Goal: Transaction & Acquisition: Book appointment/travel/reservation

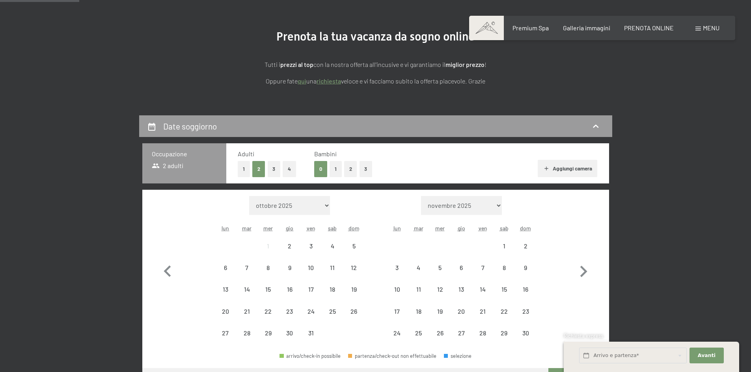
click at [276, 168] on button "3" at bounding box center [274, 169] width 13 height 16
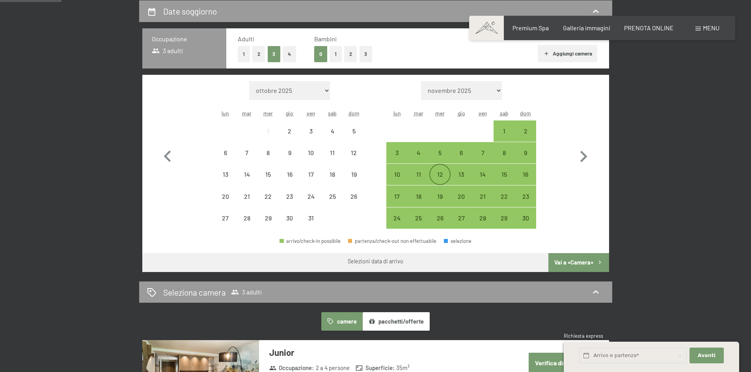
scroll to position [197, 0]
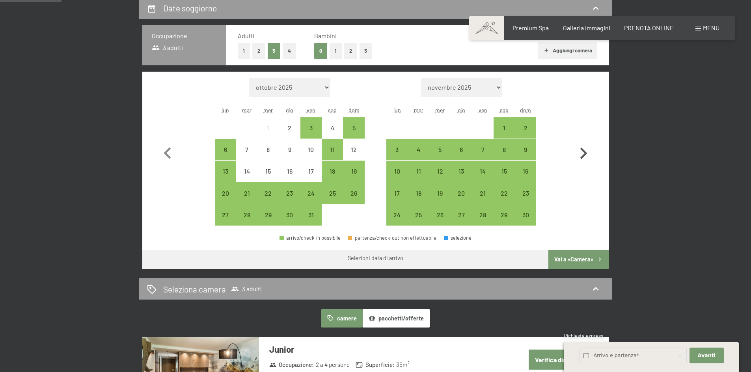
click at [580, 155] on icon "button" at bounding box center [583, 153] width 23 height 23
select select "[DATE]"
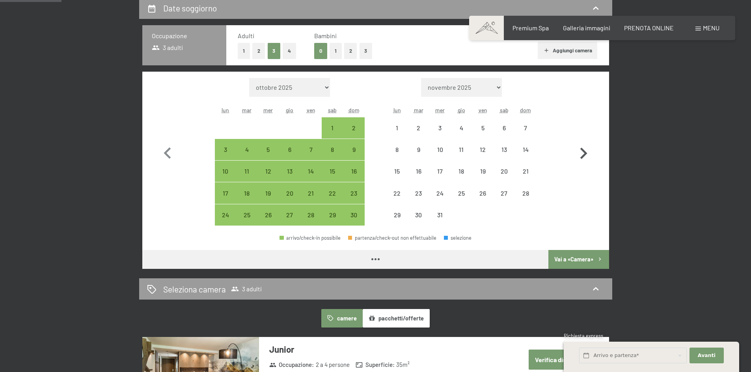
click at [580, 155] on icon "button" at bounding box center [583, 153] width 23 height 23
select select "[DATE]"
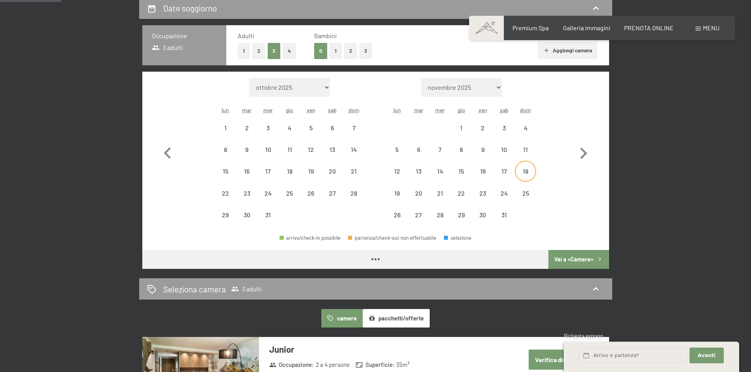
select select "[DATE]"
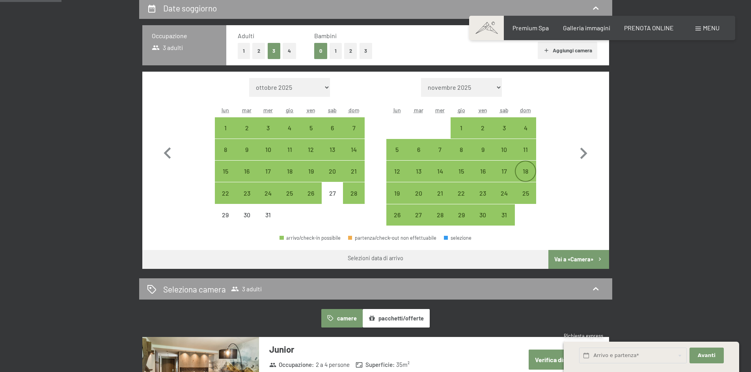
click at [525, 175] on div "18" at bounding box center [525, 178] width 20 height 20
select select "[DATE]"
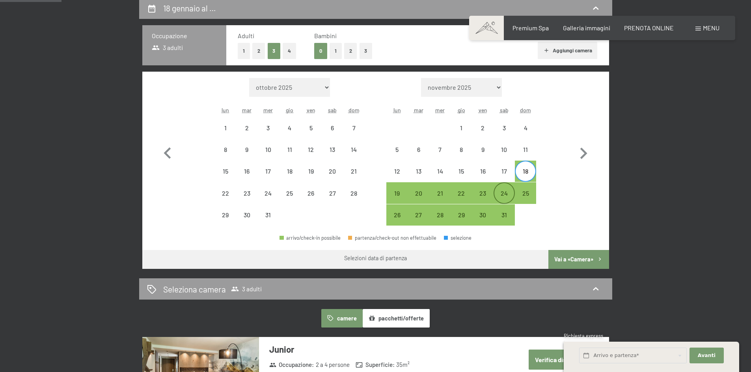
click at [502, 199] on div "24" at bounding box center [504, 200] width 20 height 20
select select "[DATE]"
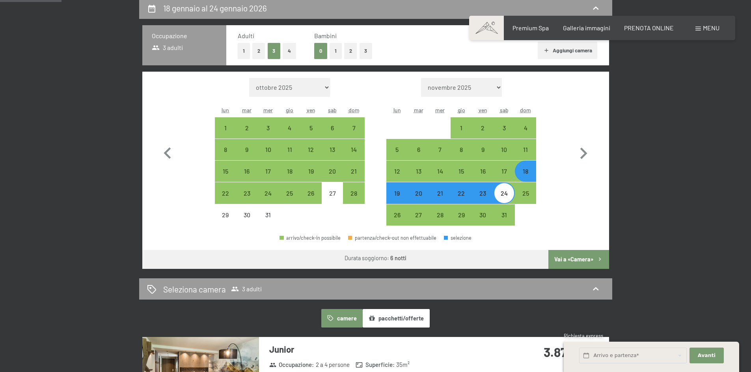
click at [576, 264] on button "Vai a «Camera»" at bounding box center [578, 259] width 60 height 19
select select "[DATE]"
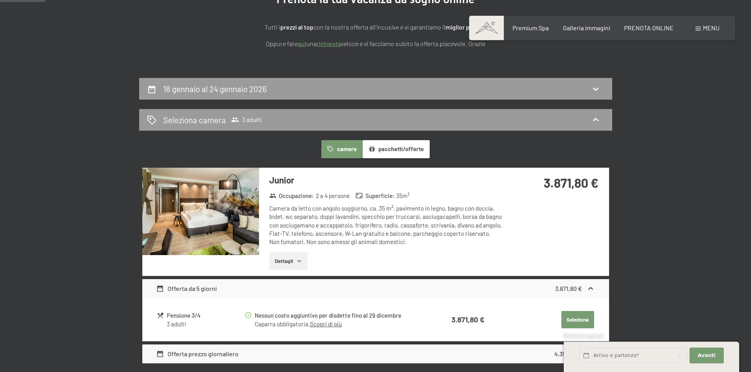
scroll to position [115, 0]
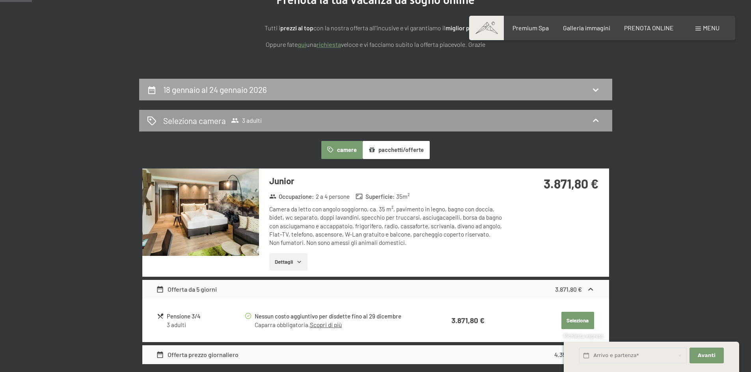
click at [319, 87] on div "18 gennaio al 24 gennaio 2026" at bounding box center [375, 89] width 457 height 11
select select "[DATE]"
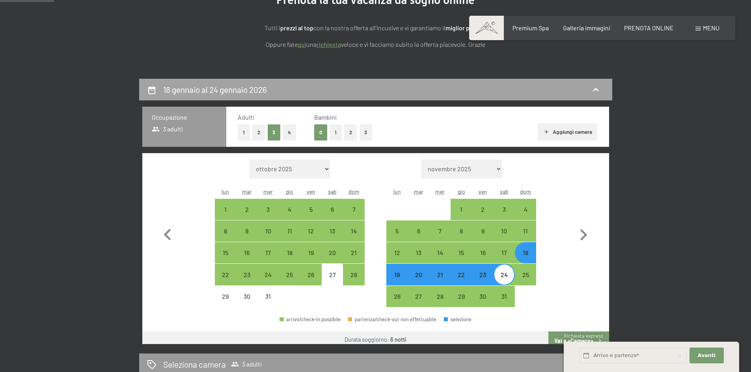
scroll to position [194, 0]
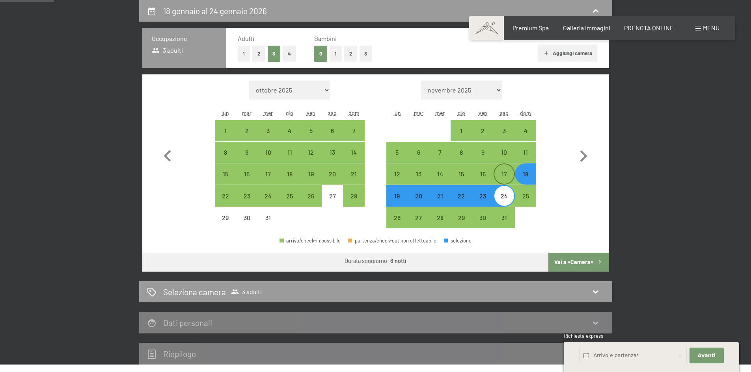
click at [503, 177] on div "17" at bounding box center [504, 181] width 20 height 20
select select "[DATE]"
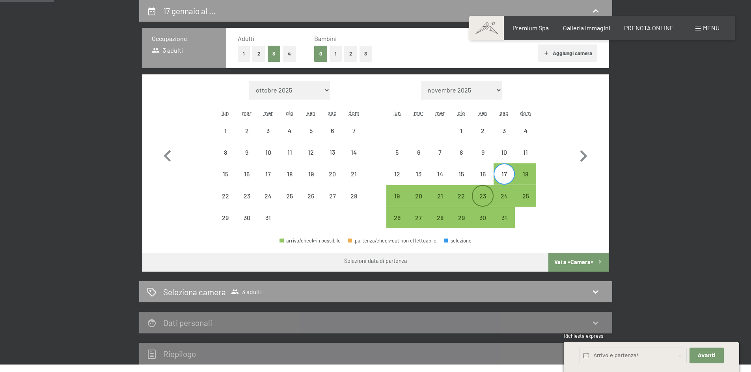
click at [489, 197] on div "23" at bounding box center [482, 203] width 20 height 20
select select "[DATE]"
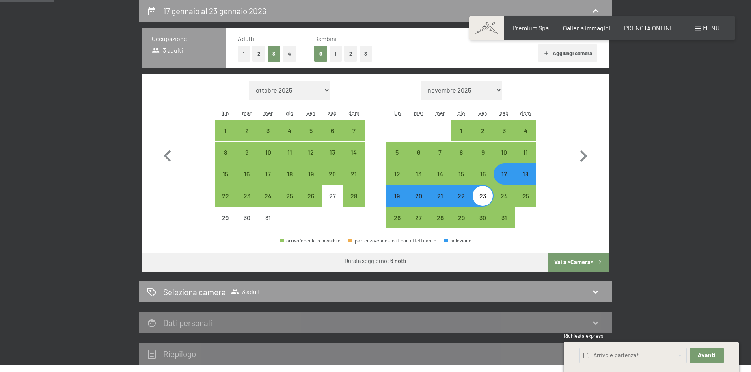
click at [575, 260] on button "Vai a «Camera»" at bounding box center [578, 262] width 60 height 19
select select "[DATE]"
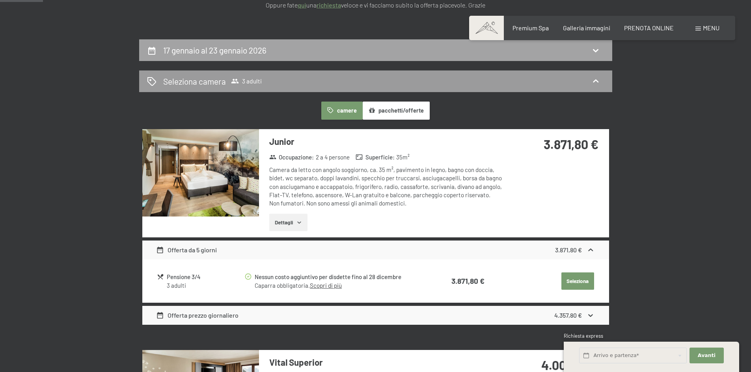
click at [428, 52] on div "17 gennaio al 23 gennaio 2026" at bounding box center [375, 50] width 457 height 11
select select "[DATE]"
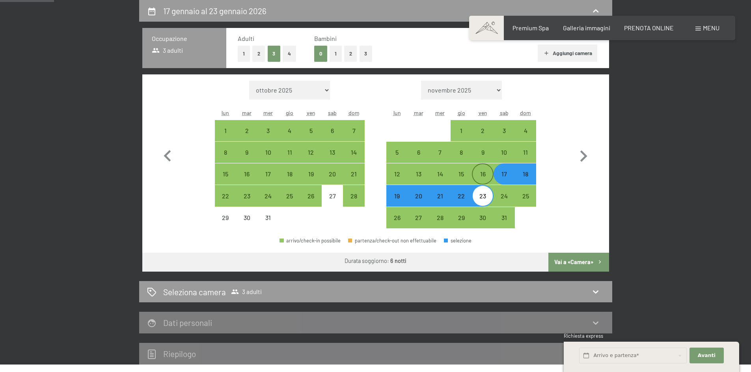
click at [485, 176] on div "16" at bounding box center [482, 181] width 20 height 20
select select "[DATE]"
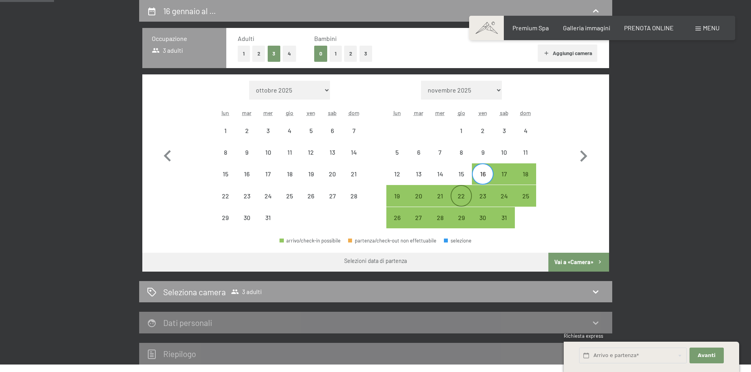
click at [467, 193] on div "22" at bounding box center [461, 203] width 20 height 20
select select "[DATE]"
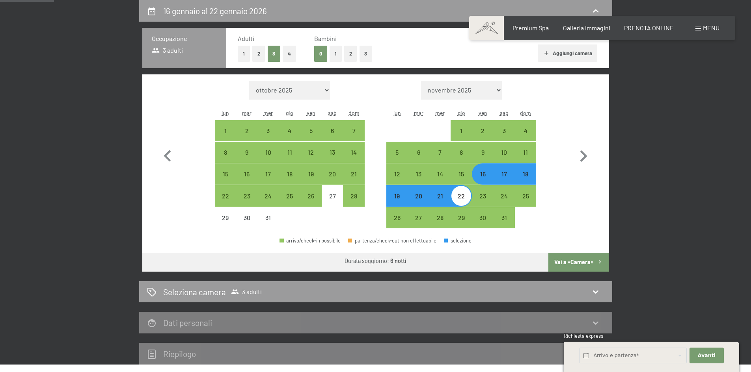
click at [576, 260] on button "Vai a «Camera»" at bounding box center [578, 262] width 60 height 19
select select "[DATE]"
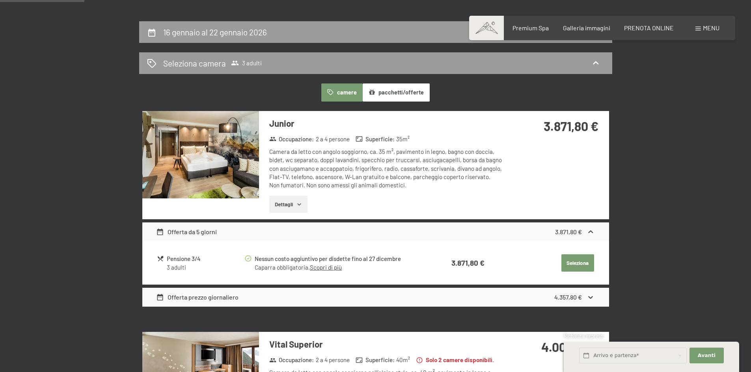
scroll to position [0, 0]
